Goal: Task Accomplishment & Management: Use online tool/utility

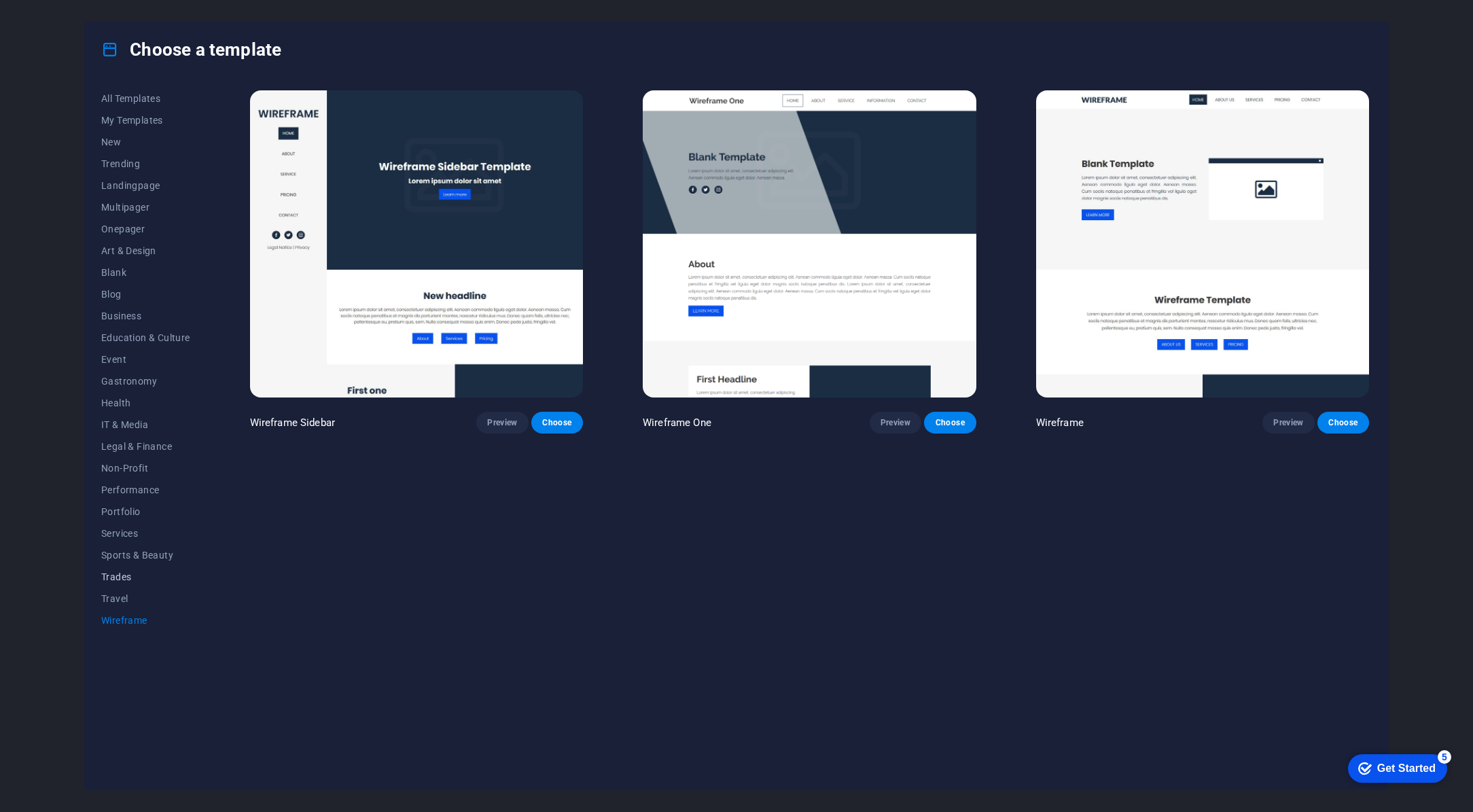
click at [119, 577] on span "Trades" at bounding box center [145, 577] width 89 height 11
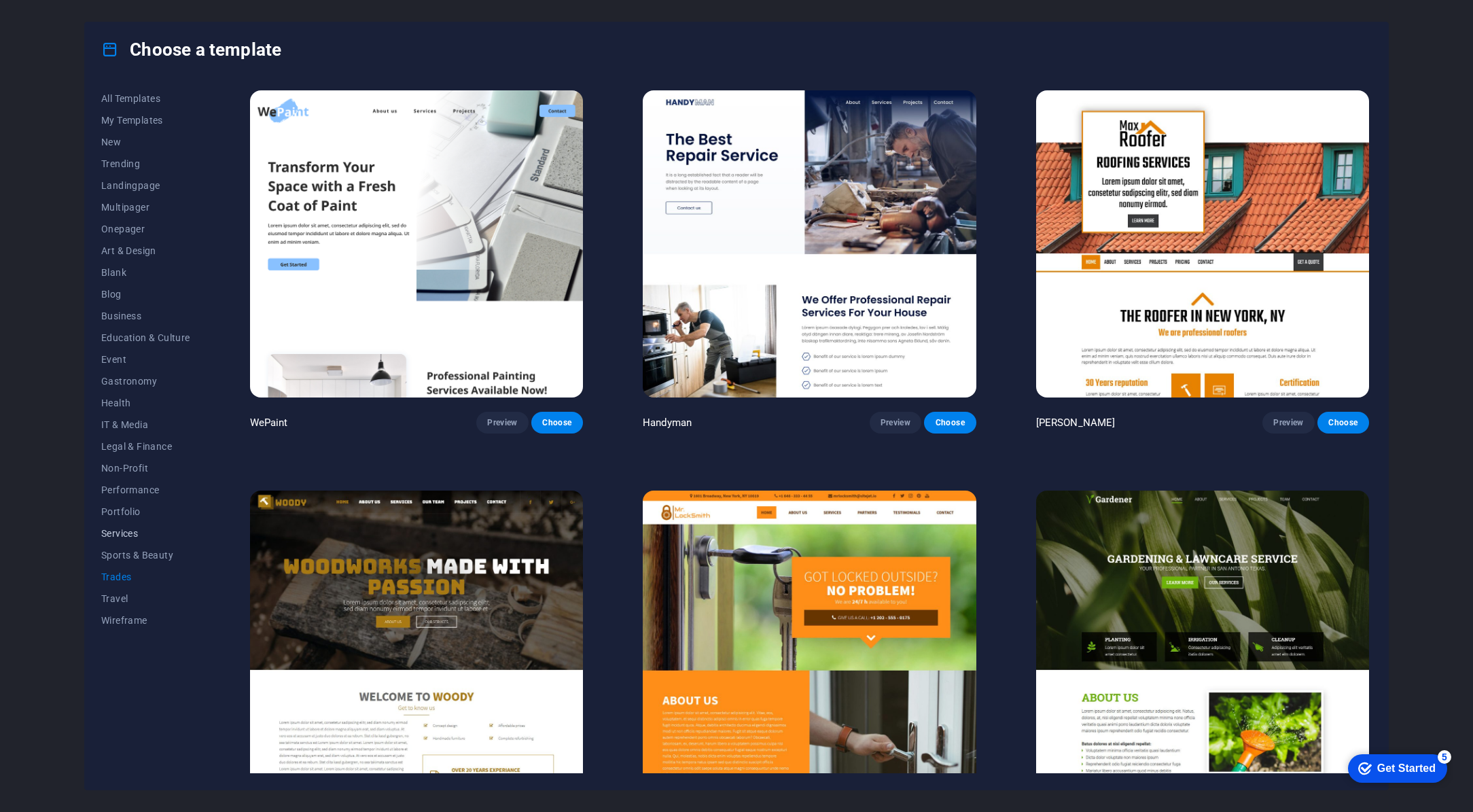
click at [107, 532] on span "Services" at bounding box center [145, 533] width 89 height 11
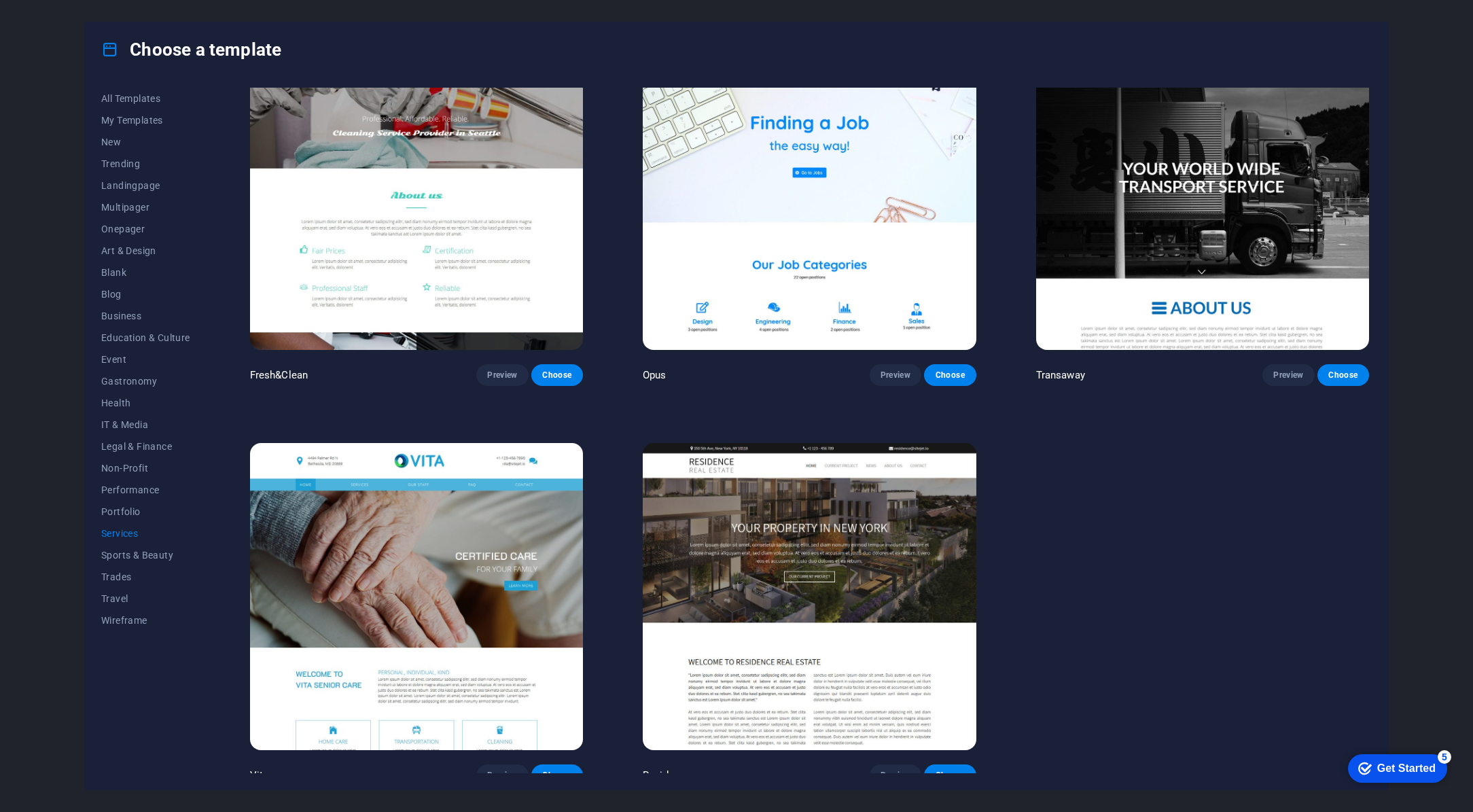
scroll to position [2048, 0]
click at [111, 143] on span "New" at bounding box center [145, 142] width 89 height 11
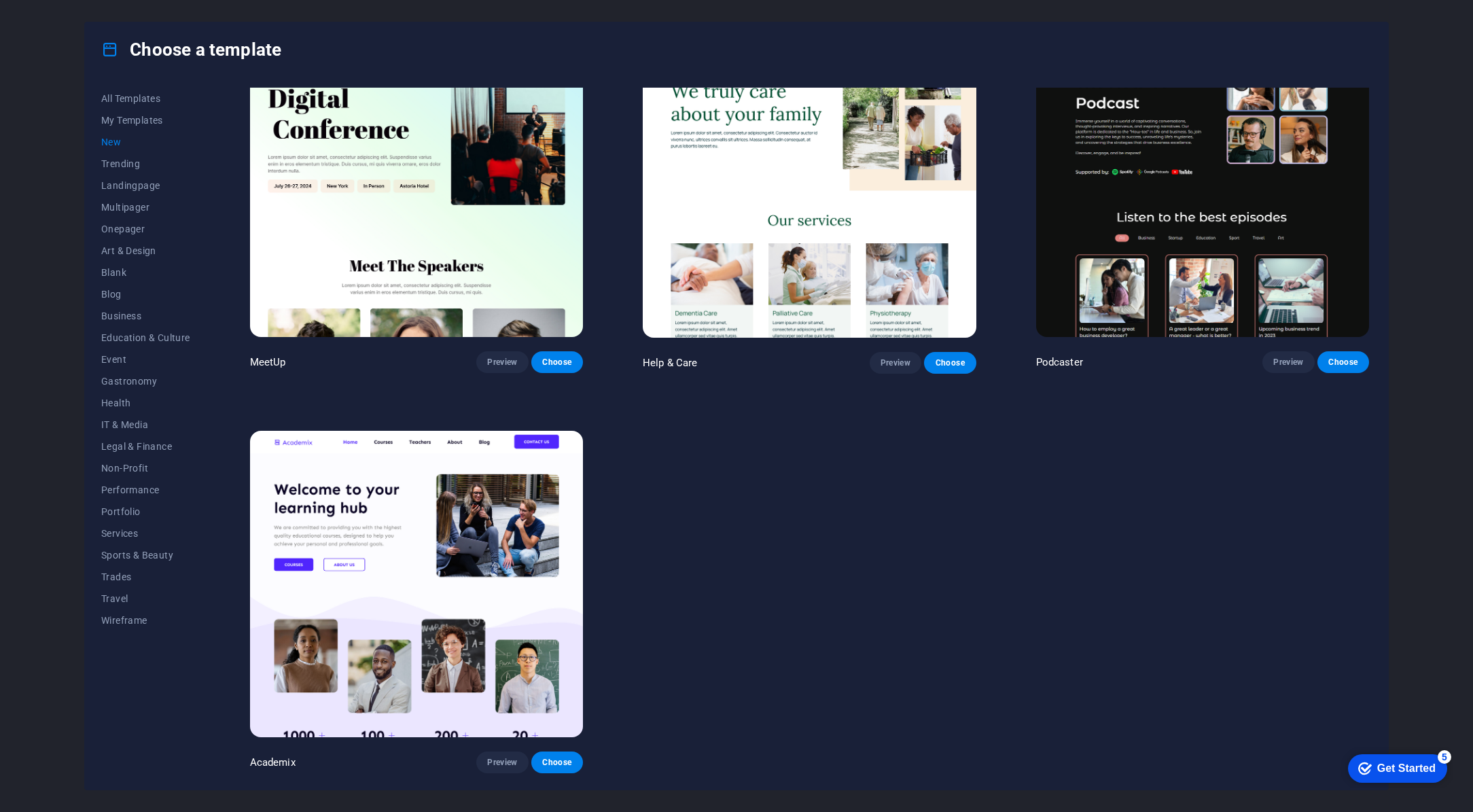
scroll to position [1252, 0]
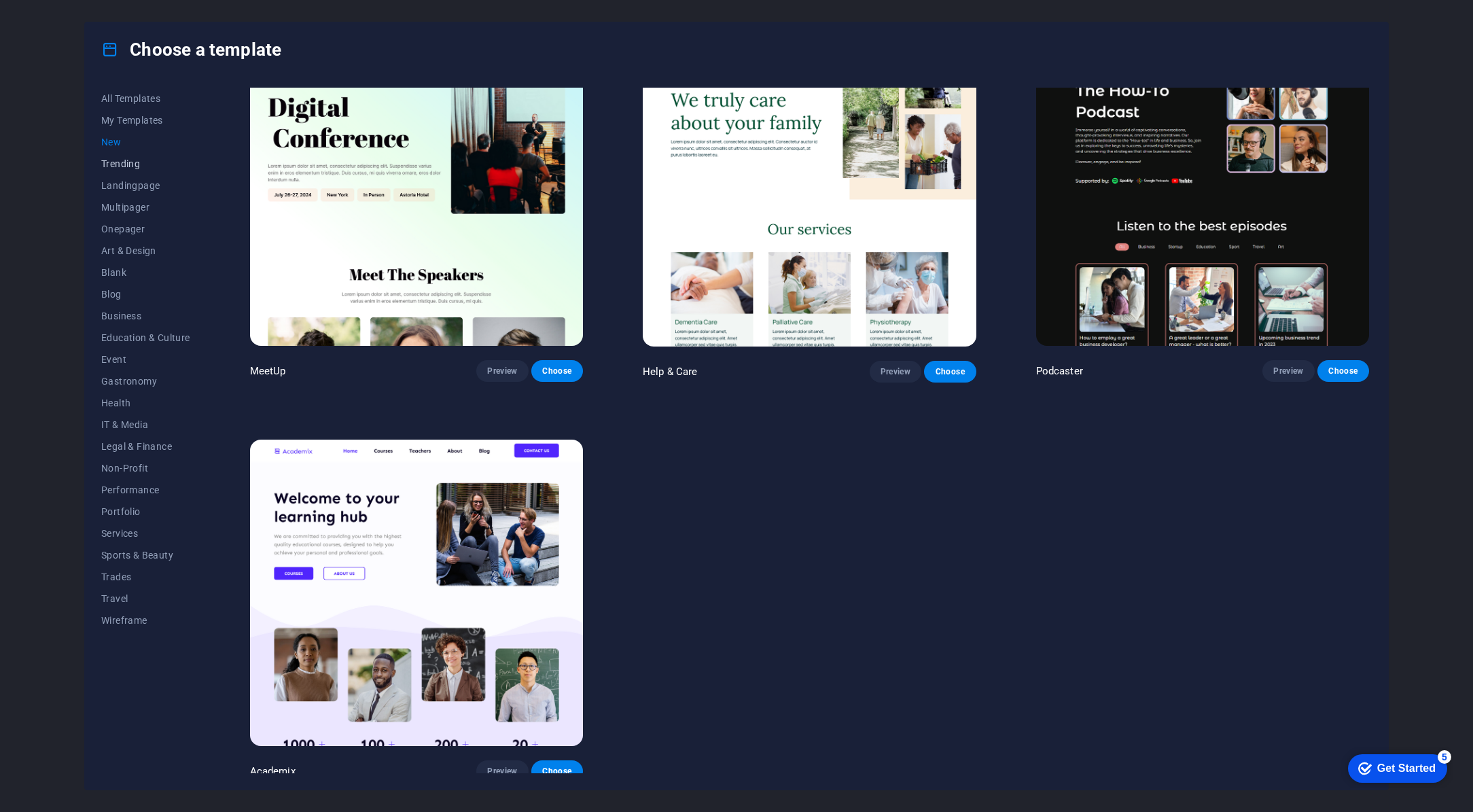
click at [119, 166] on span "Trending" at bounding box center [145, 164] width 89 height 11
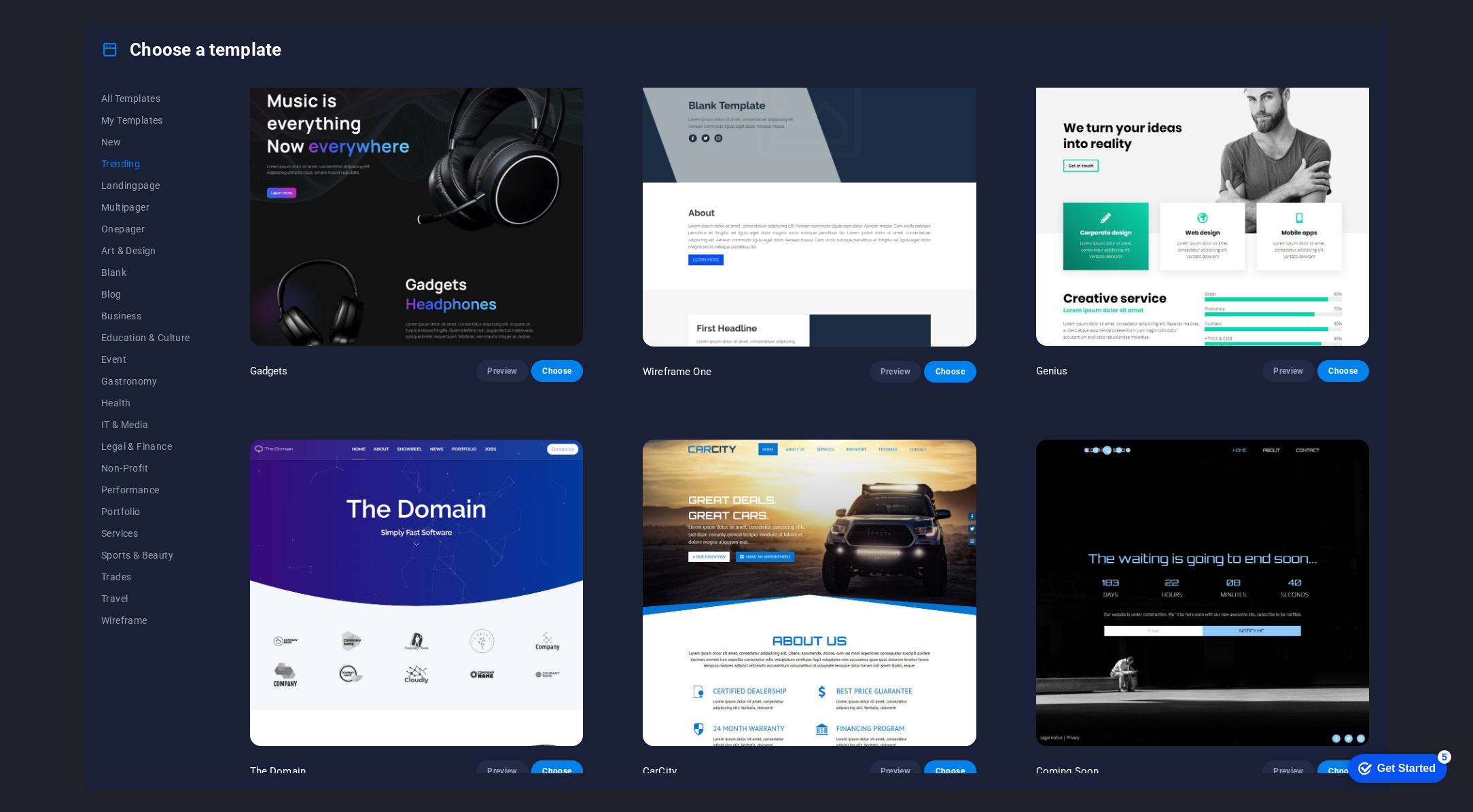
scroll to position [1651, 0]
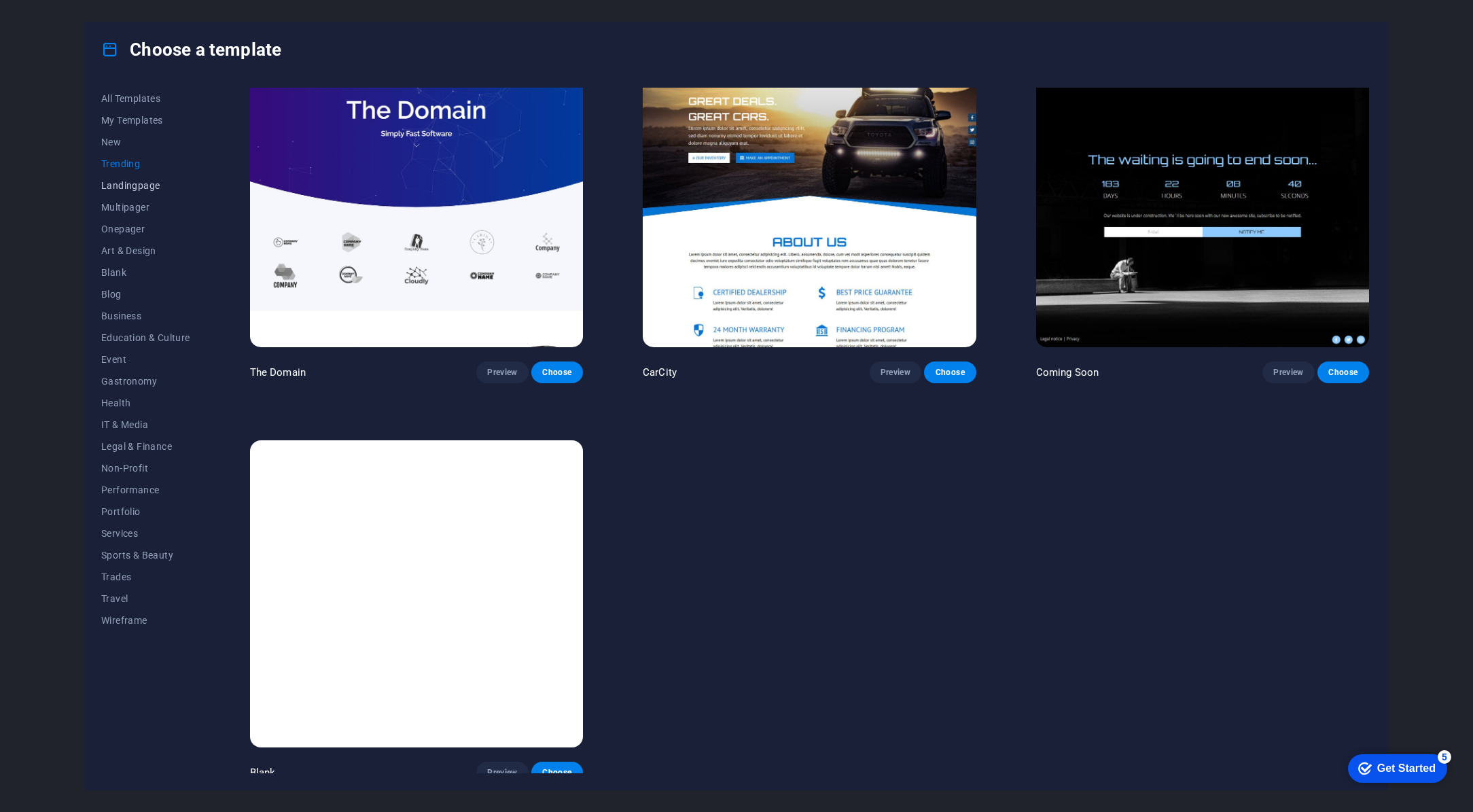
click at [118, 184] on span "Landingpage" at bounding box center [145, 186] width 89 height 11
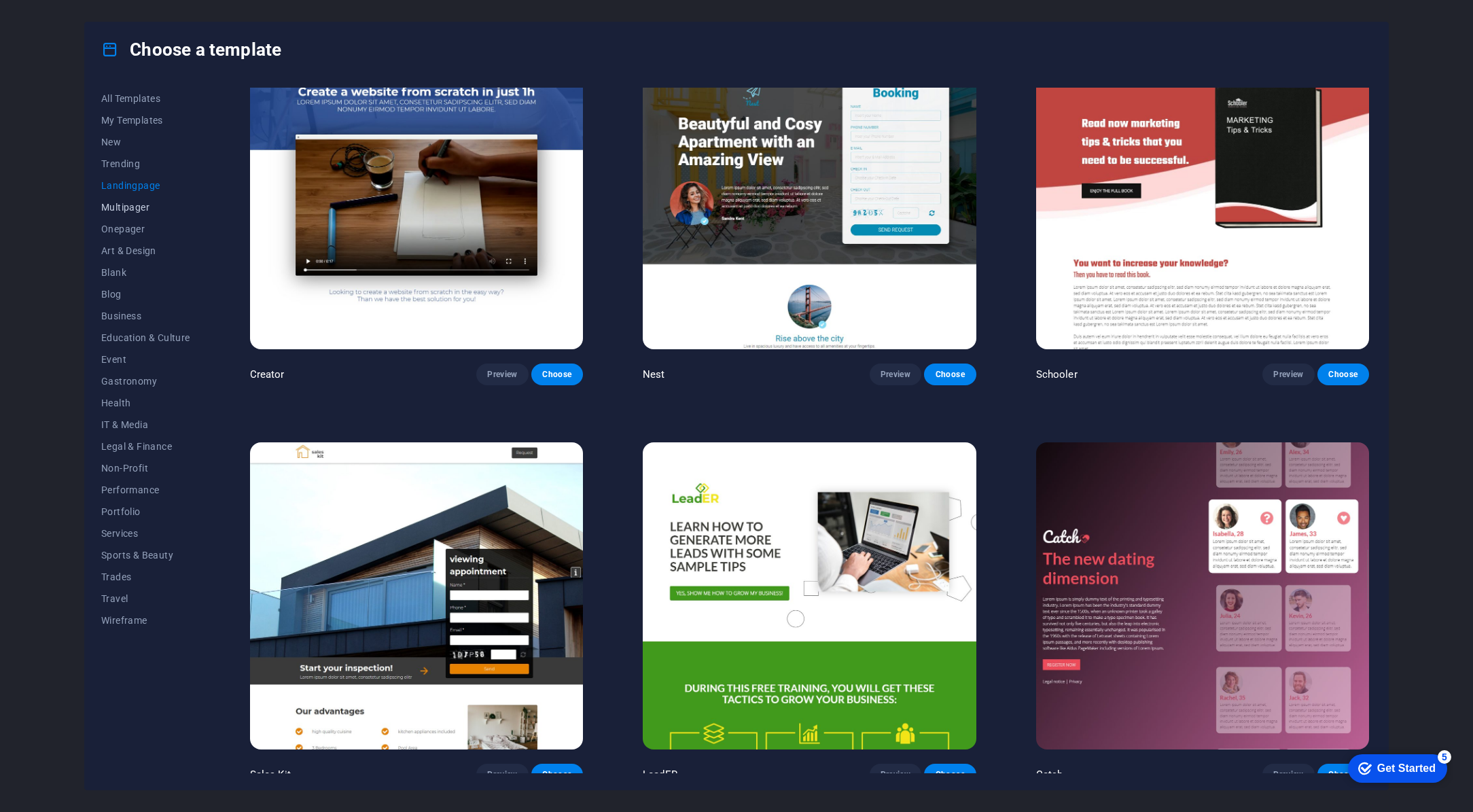
click at [131, 209] on span "Multipager" at bounding box center [145, 208] width 89 height 11
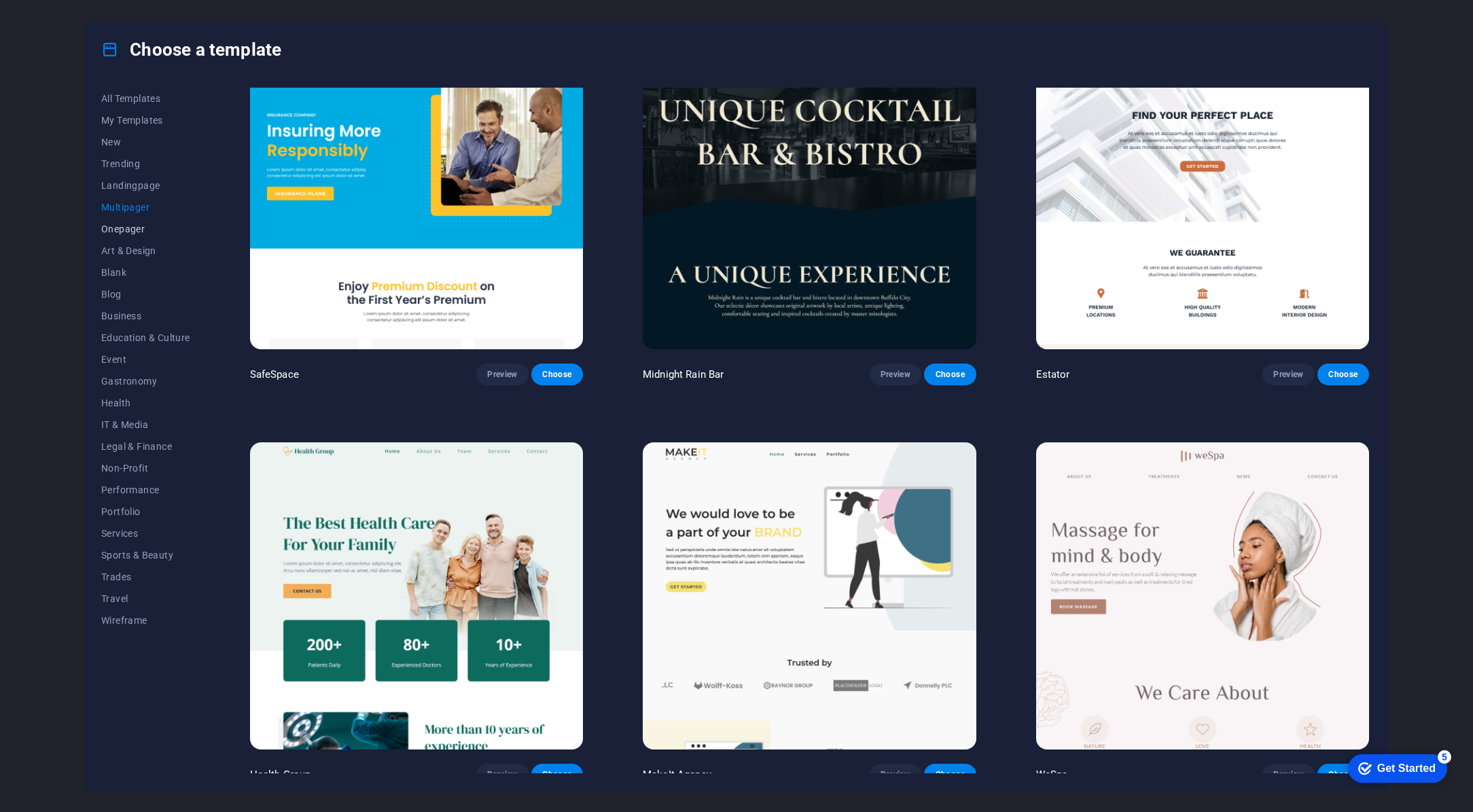
click at [126, 230] on span "Onepager" at bounding box center [145, 229] width 89 height 11
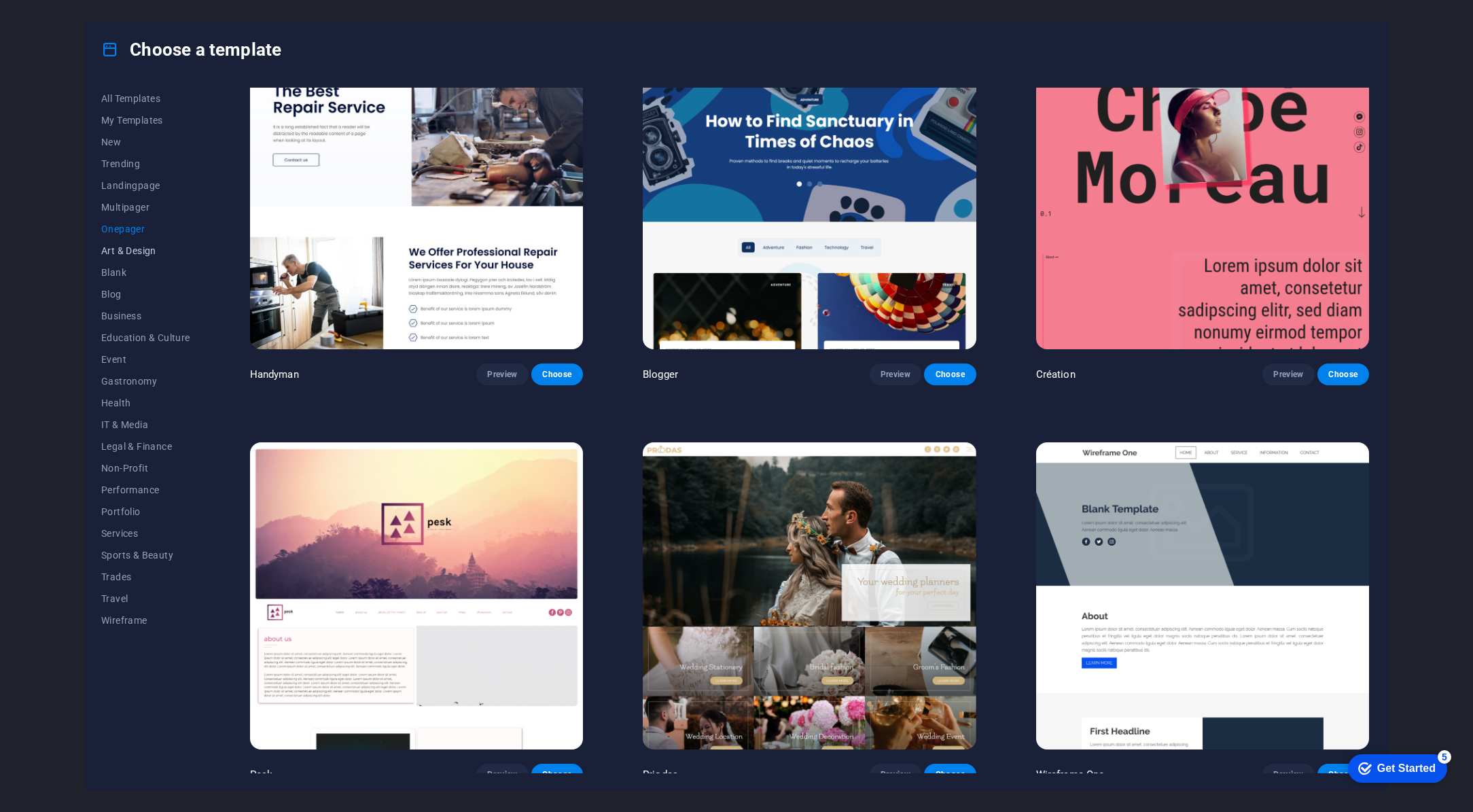
click at [129, 251] on span "Art & Design" at bounding box center [145, 251] width 89 height 11
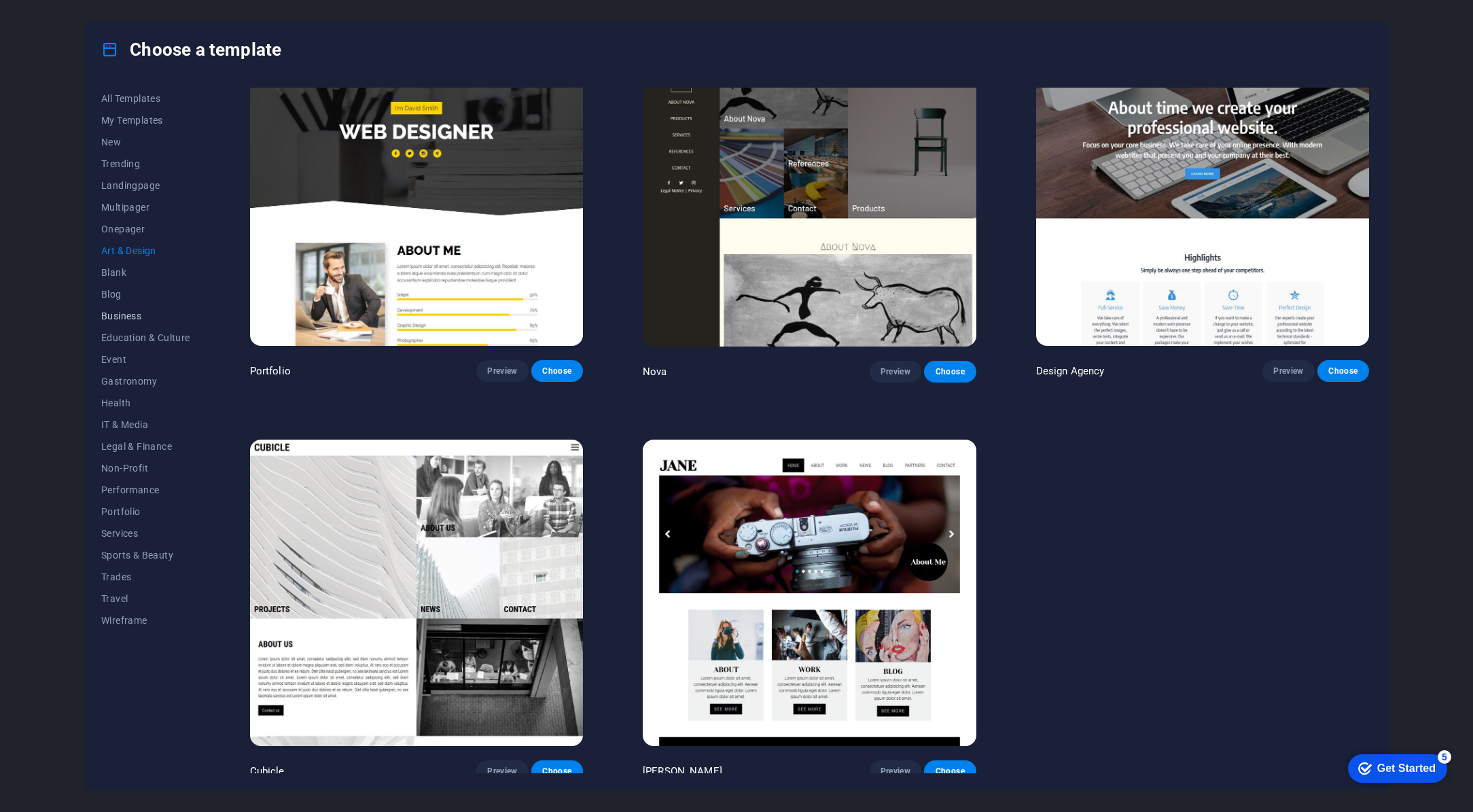
click at [119, 316] on span "Business" at bounding box center [145, 316] width 89 height 11
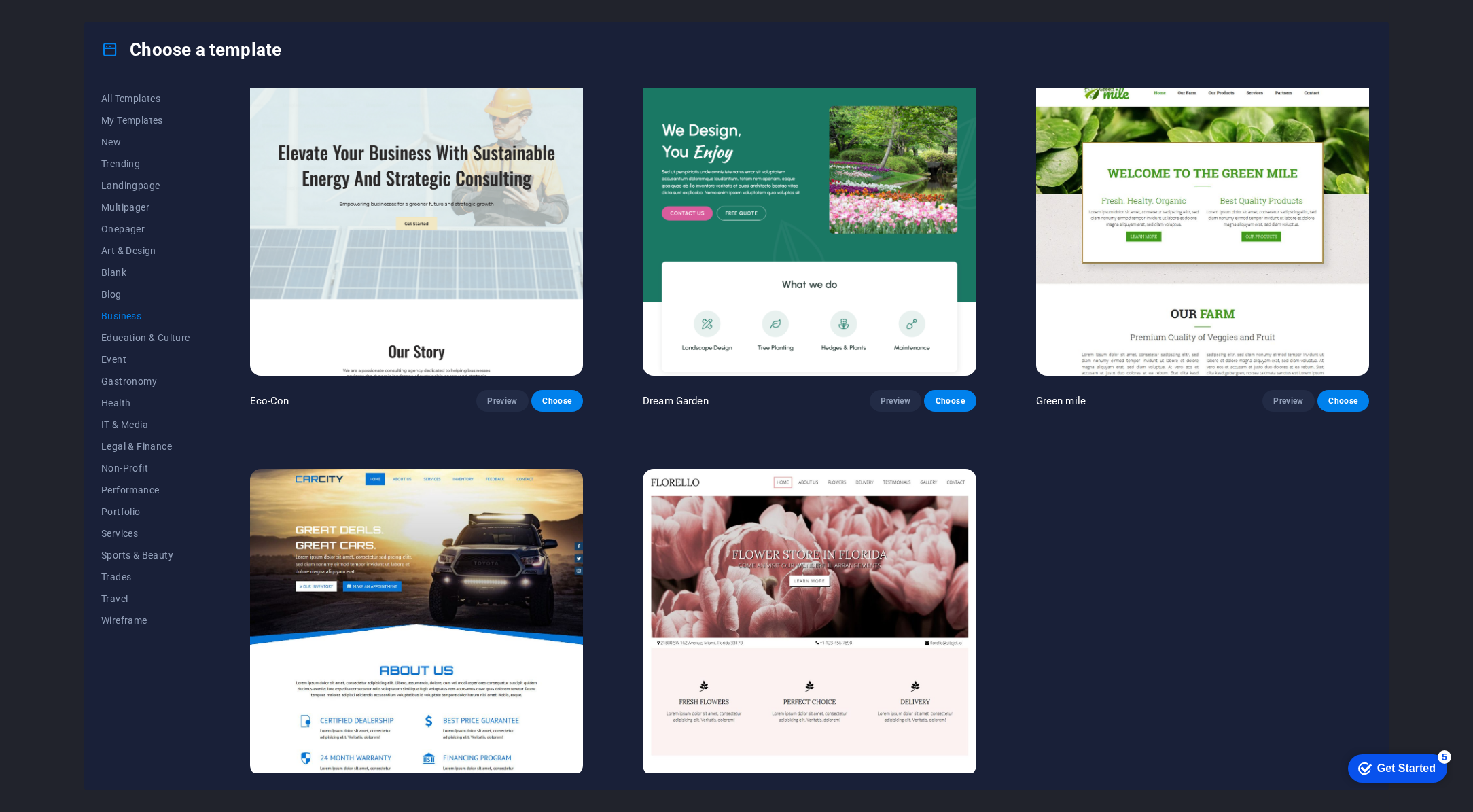
scroll to position [57, 0]
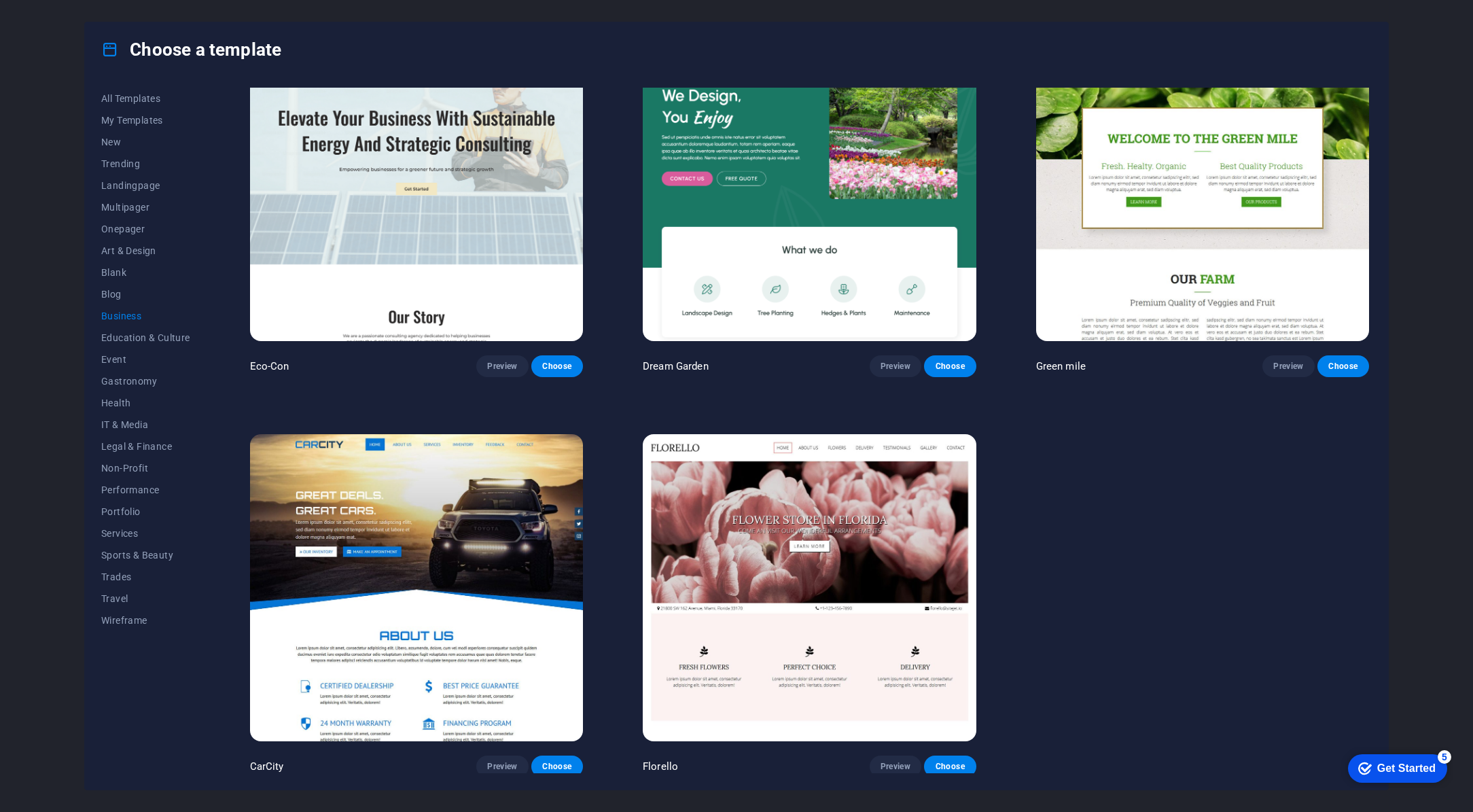
click at [1403, 764] on div "Get Started" at bounding box center [1407, 769] width 59 height 13
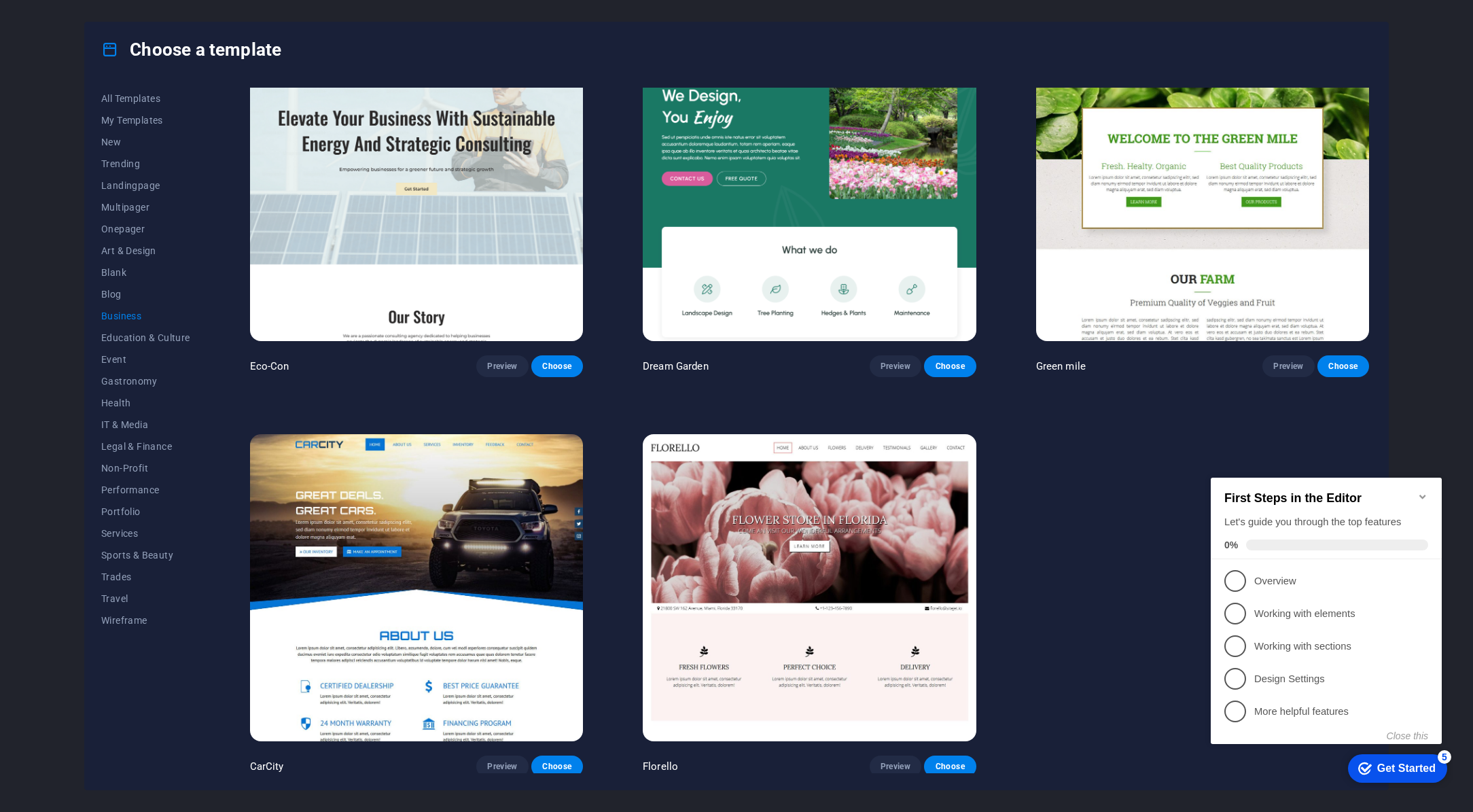
click at [1421, 491] on icon "Minimize checklist" at bounding box center [1423, 497] width 11 height 11
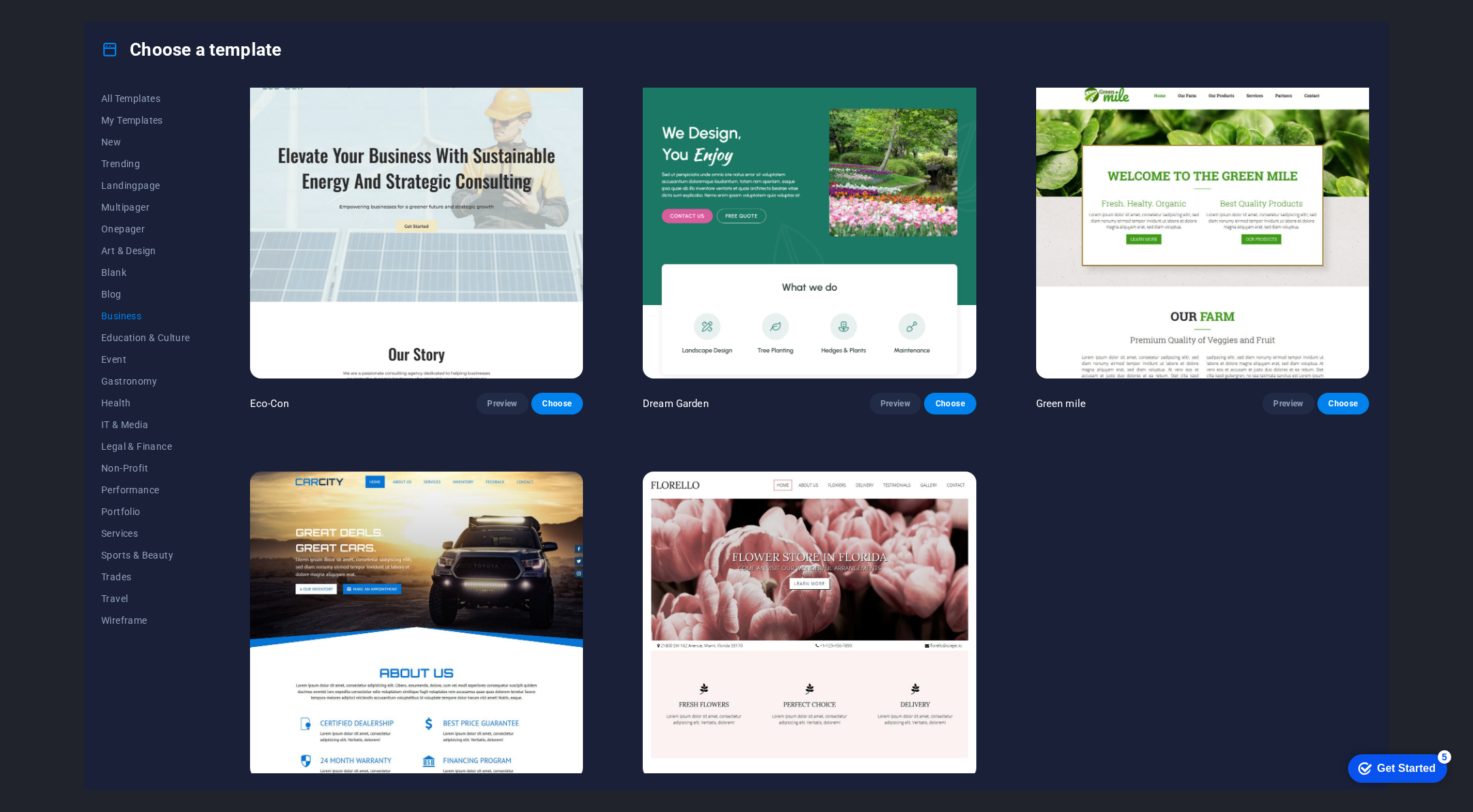
scroll to position [0, 0]
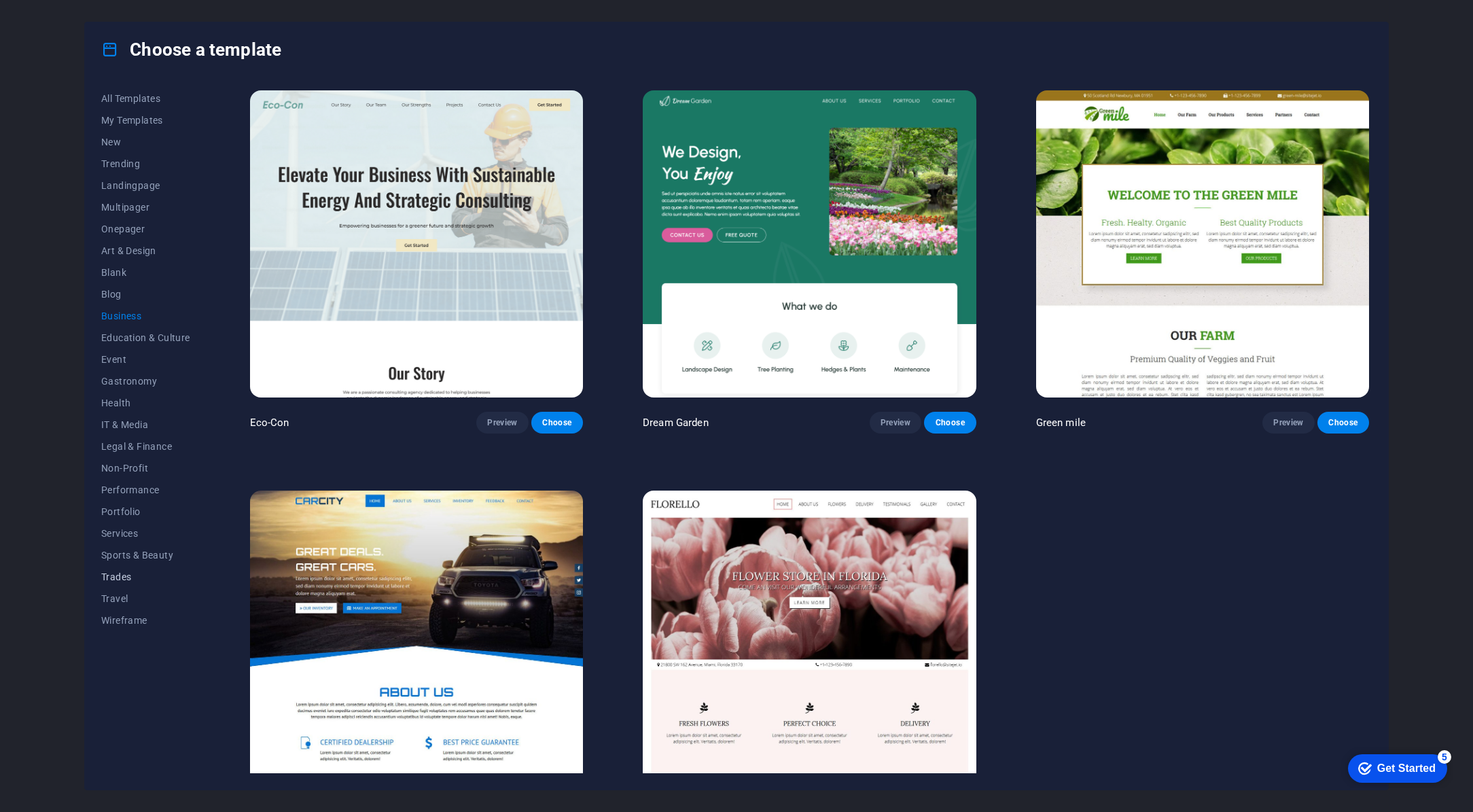
click at [113, 576] on span "Trades" at bounding box center [145, 577] width 89 height 11
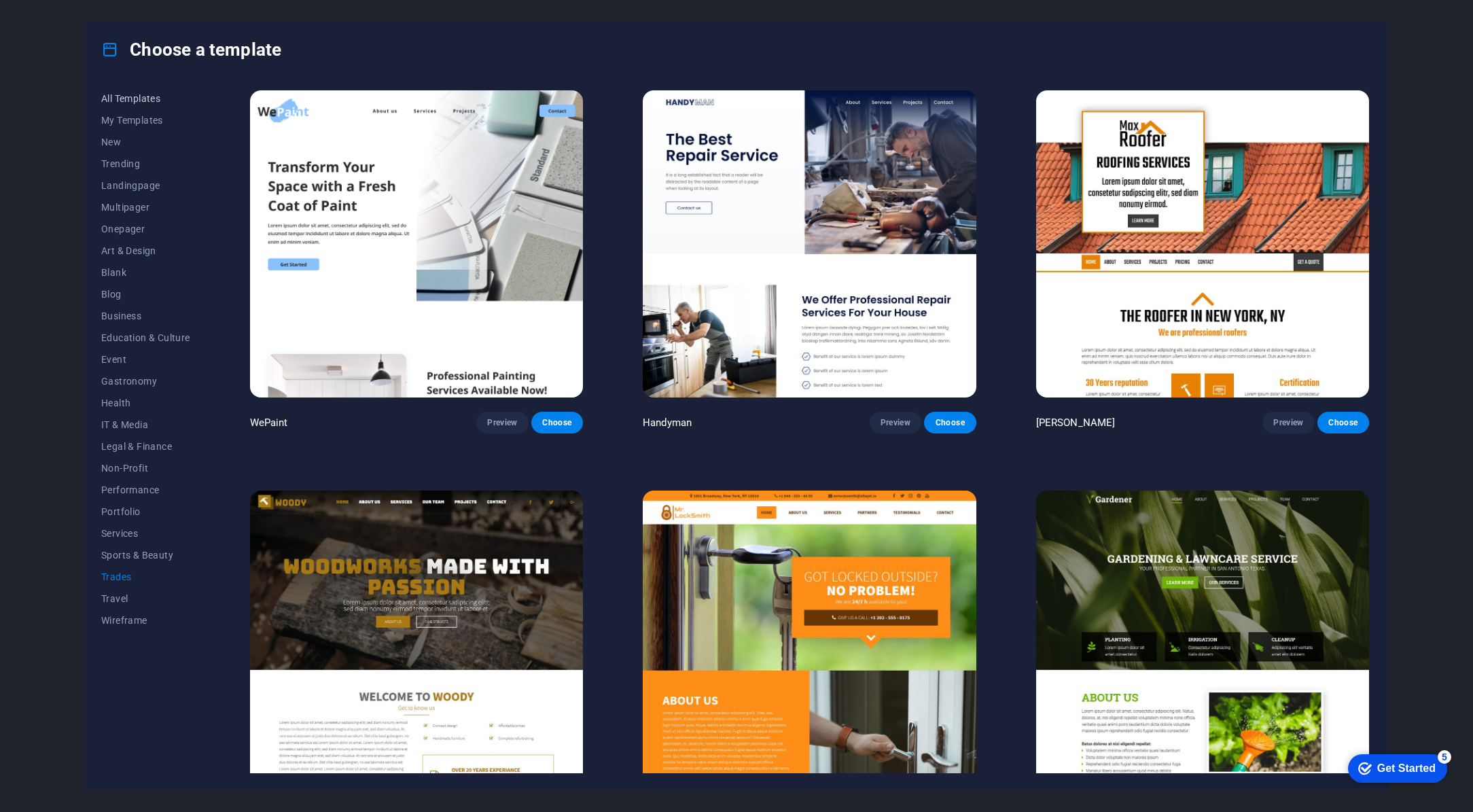
click at [133, 101] on span "All Templates" at bounding box center [145, 99] width 89 height 11
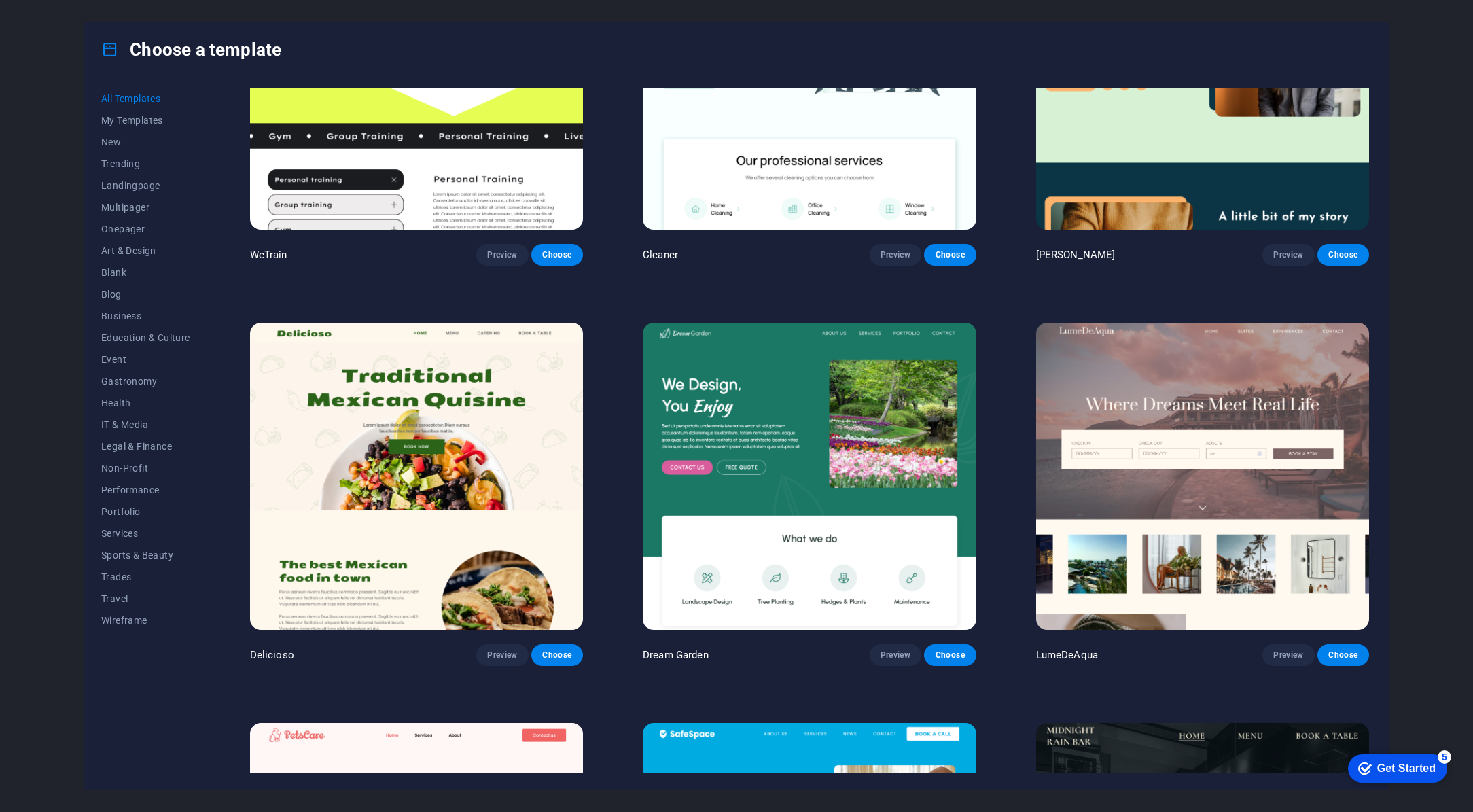
scroll to position [2582, 0]
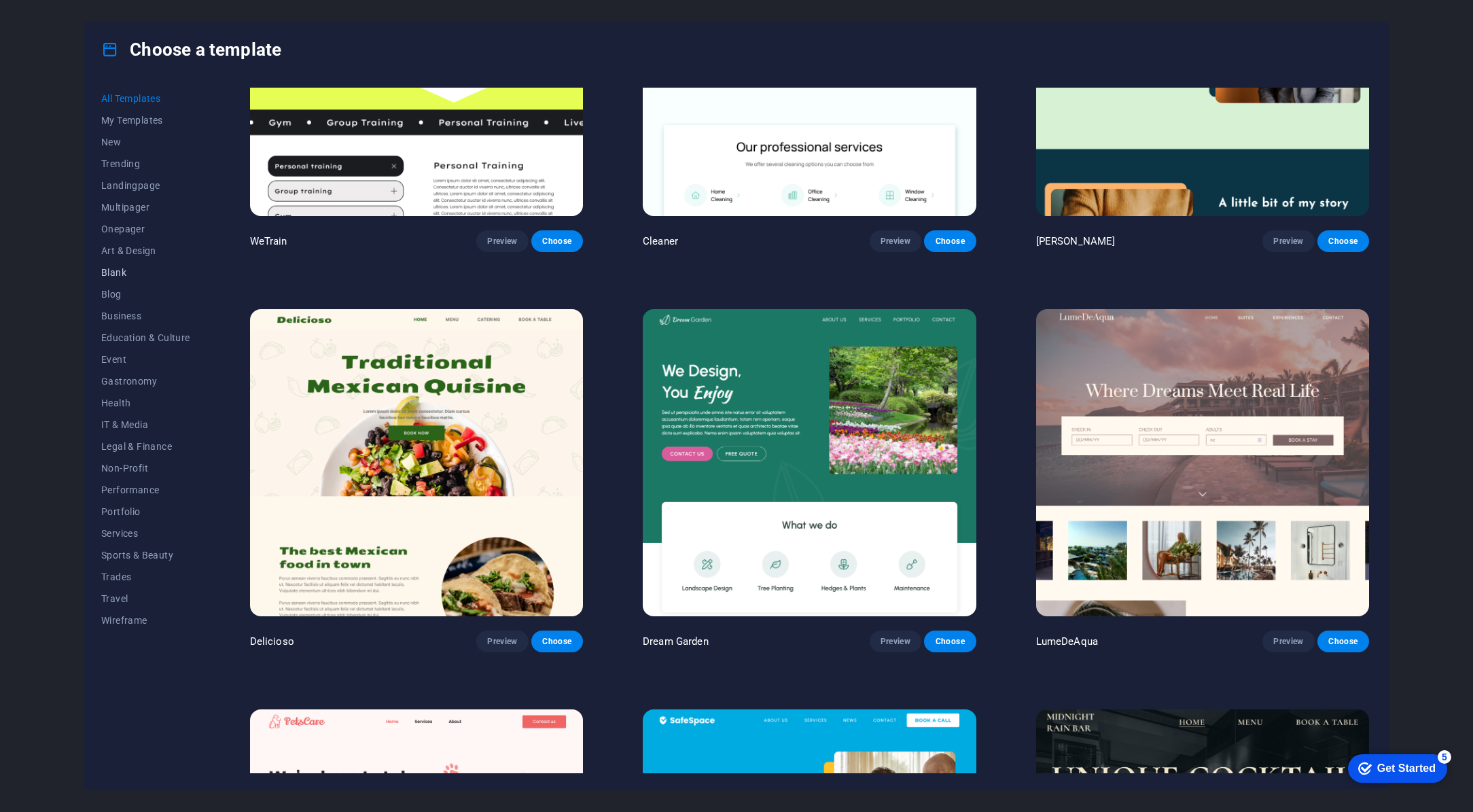
click at [108, 270] on span "Blank" at bounding box center [145, 273] width 89 height 11
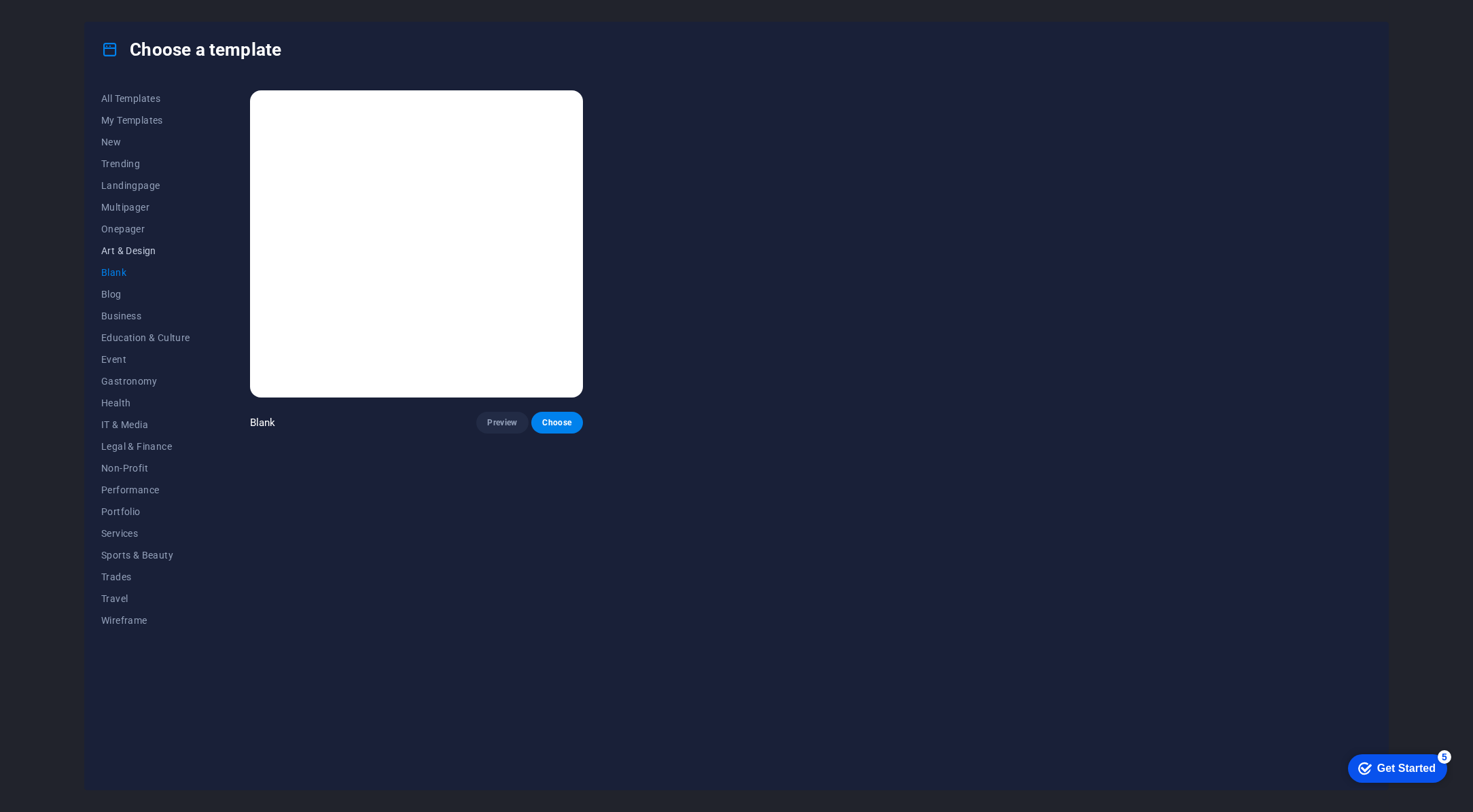
click at [111, 252] on span "Art & Design" at bounding box center [145, 251] width 89 height 11
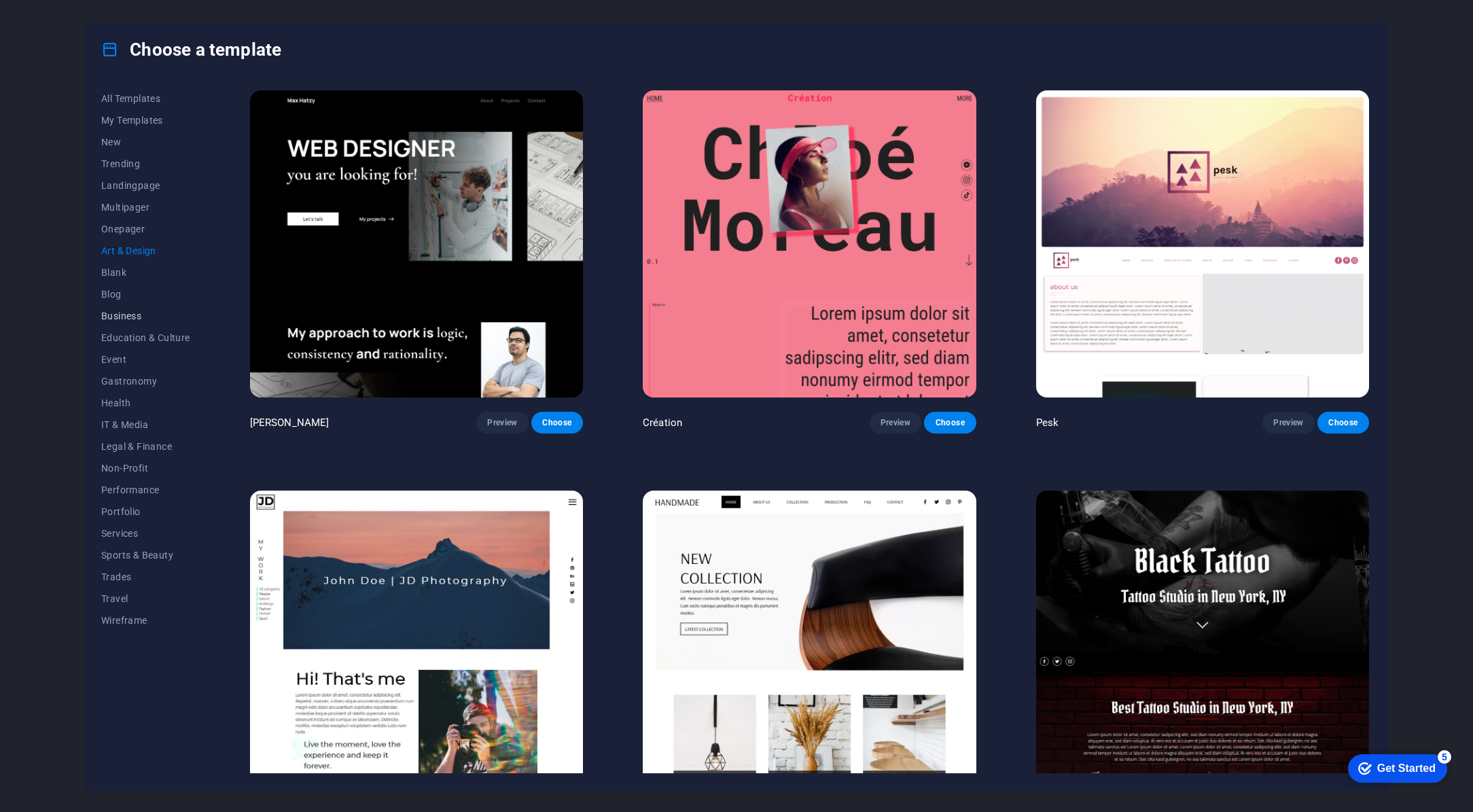
click at [114, 316] on span "Business" at bounding box center [145, 316] width 89 height 11
